Goal: Obtain resource: Download file/media

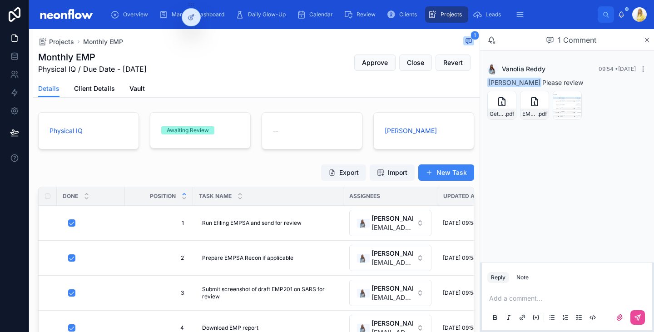
scroll to position [106, 0]
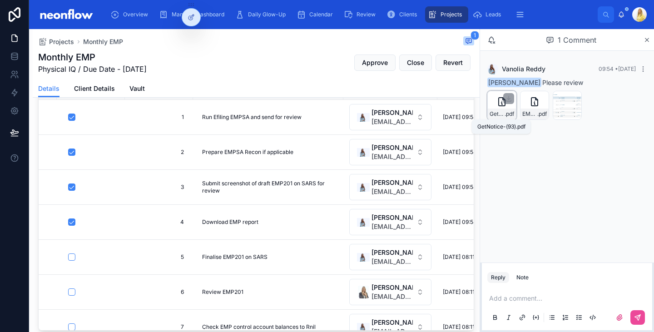
click at [505, 114] on span ".pdf" at bounding box center [509, 113] width 10 height 7
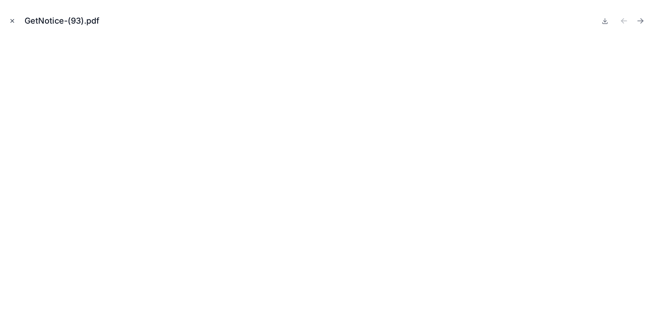
click at [11, 20] on icon "Close modal" at bounding box center [12, 21] width 6 height 6
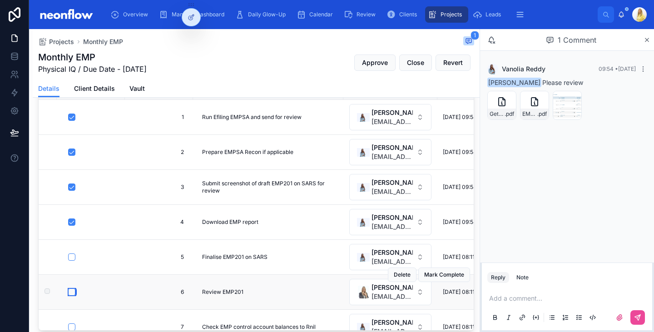
click at [70, 290] on button "button" at bounding box center [71, 291] width 7 height 7
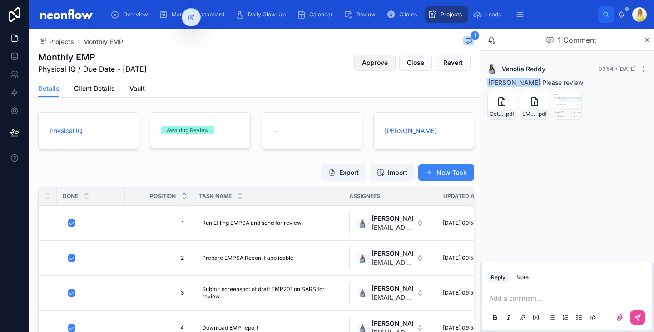
click at [362, 69] on button "Approve" at bounding box center [374, 62] width 41 height 16
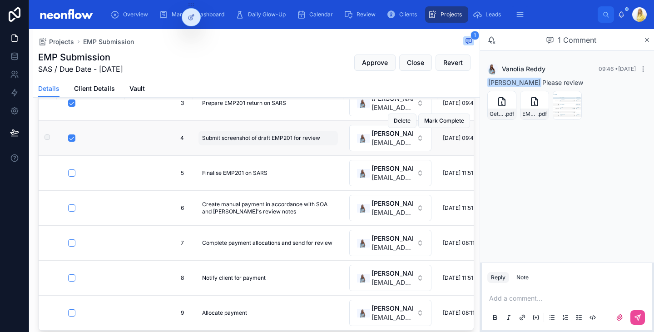
scroll to position [20, 0]
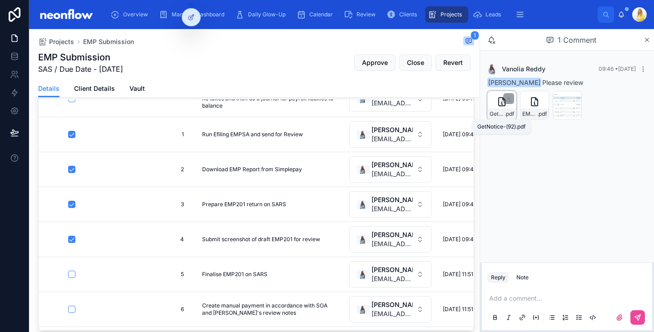
click at [501, 117] on span "GetNotice-(92)" at bounding box center [496, 113] width 15 height 7
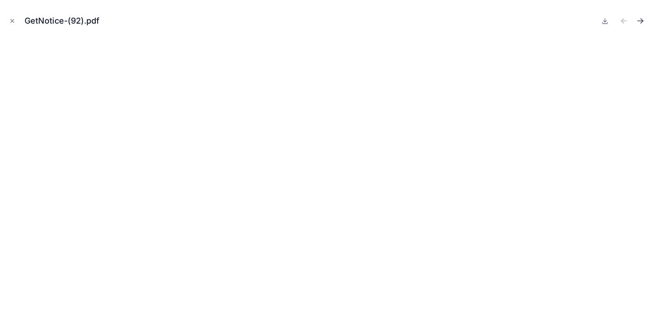
click at [640, 21] on icon "Next file" at bounding box center [639, 21] width 5 height 0
click at [642, 20] on icon "Next file" at bounding box center [639, 20] width 9 height 9
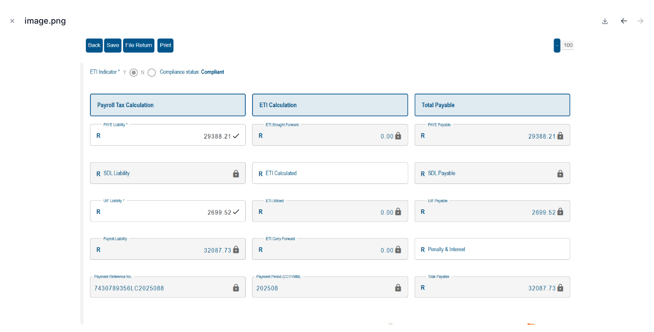
click at [621, 21] on icon "Previous file" at bounding box center [622, 22] width 2 height 2
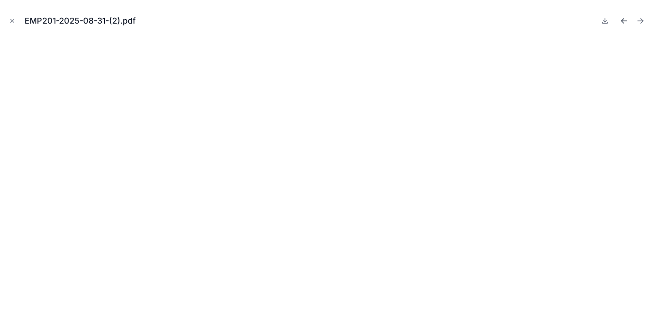
click at [620, 25] on icon "Previous file" at bounding box center [623, 20] width 9 height 9
click at [640, 19] on icon "Next file" at bounding box center [641, 20] width 2 height 2
click at [639, 20] on icon "Next file" at bounding box center [639, 20] width 9 height 9
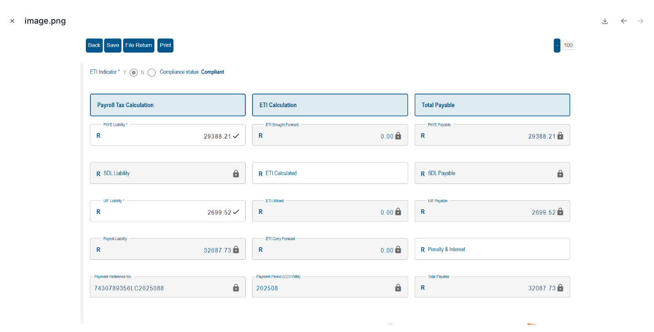
click at [15, 19] on icon "Close modal" at bounding box center [12, 21] width 6 height 6
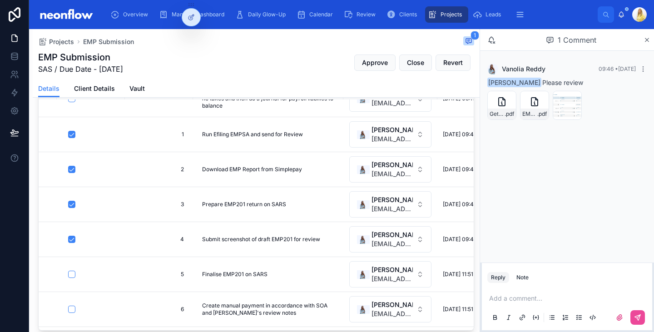
scroll to position [125, 0]
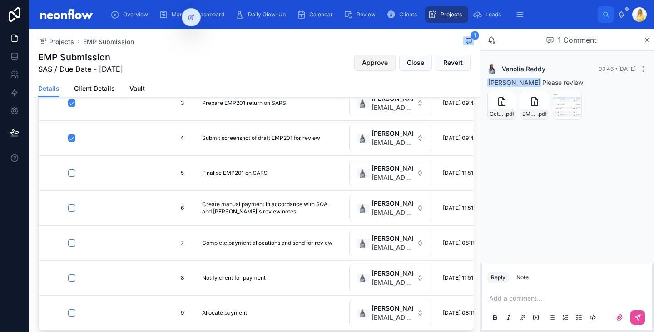
click at [362, 66] on span "Approve" at bounding box center [375, 62] width 26 height 9
